Goal: Task Accomplishment & Management: Complete application form

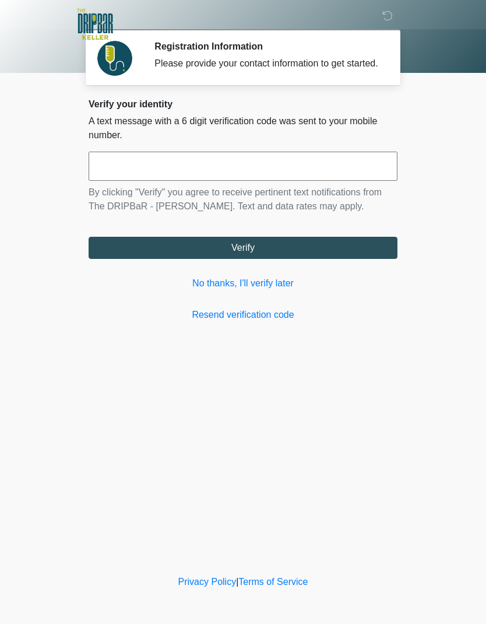
click at [292, 290] on link "No thanks, I'll verify later" at bounding box center [243, 283] width 309 height 14
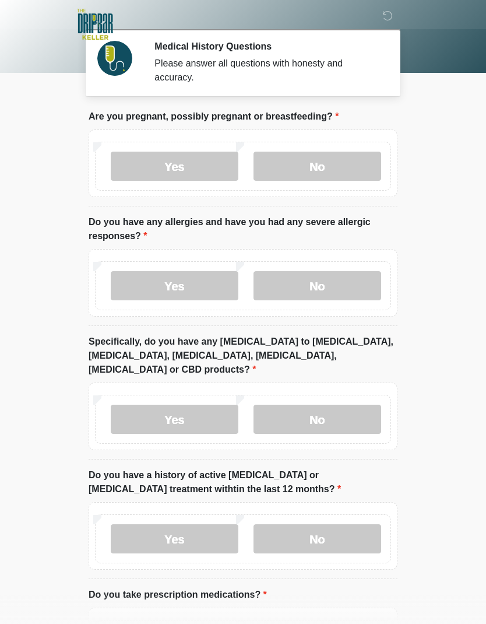
click at [347, 145] on div "Yes No" at bounding box center [243, 166] width 296 height 49
click at [353, 164] on label "No" at bounding box center [318, 166] width 128 height 29
click at [322, 285] on label "No" at bounding box center [318, 285] width 128 height 29
click at [296, 411] on label "No" at bounding box center [318, 419] width 128 height 29
click at [306, 534] on label "No" at bounding box center [318, 538] width 128 height 29
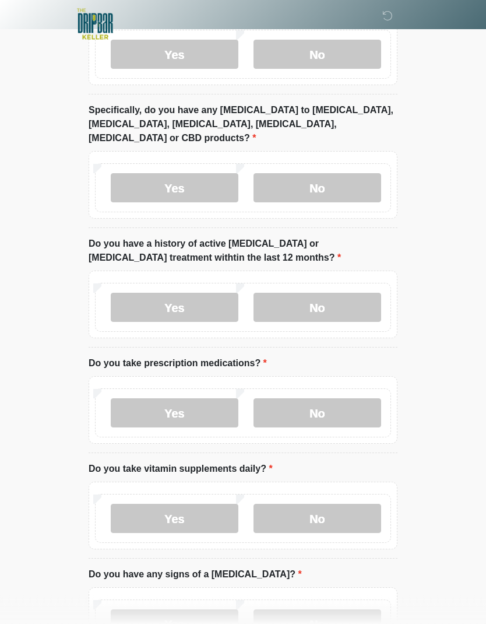
click at [306, 410] on label "No" at bounding box center [318, 413] width 128 height 29
click at [304, 504] on label "No" at bounding box center [318, 518] width 128 height 29
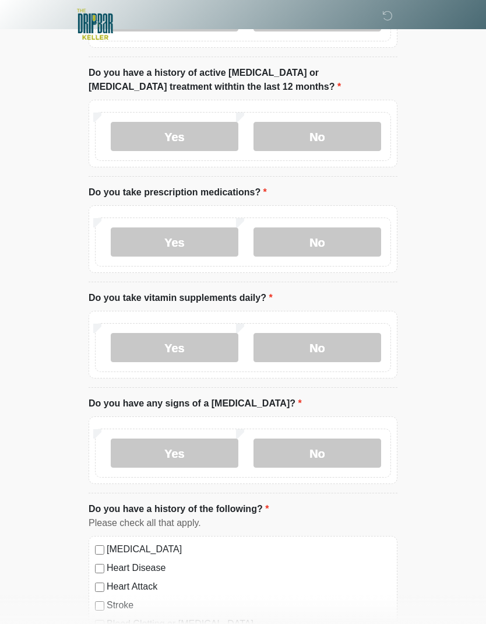
click at [293, 439] on label "No" at bounding box center [318, 453] width 128 height 29
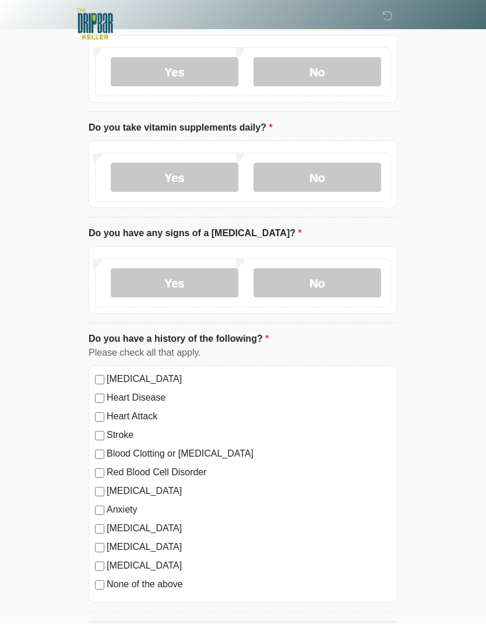
scroll to position [573, 0]
click at [118, 621] on button "Continue" at bounding box center [243, 632] width 309 height 22
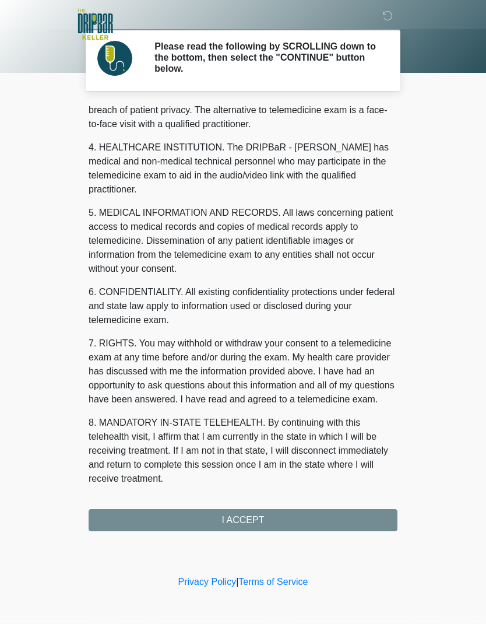
scroll to position [286, 0]
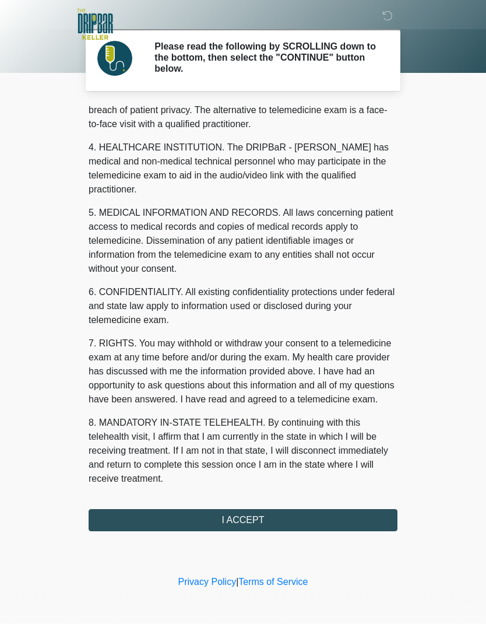
click at [338, 519] on button "I ACCEPT" at bounding box center [243, 520] width 309 height 22
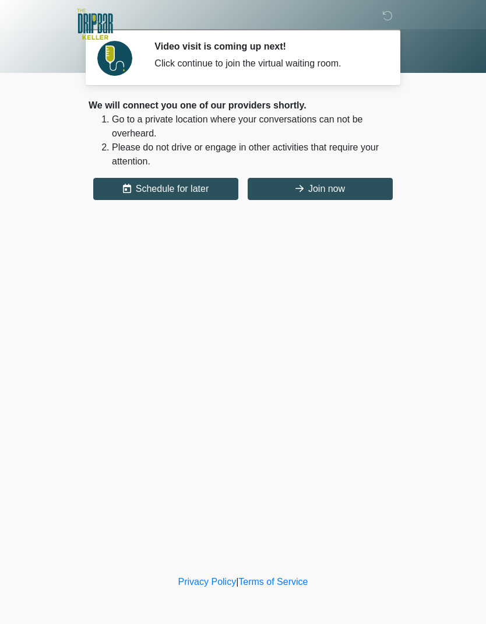
click at [366, 197] on button "Join now" at bounding box center [320, 189] width 145 height 22
